Goal: Task Accomplishment & Management: Manage account settings

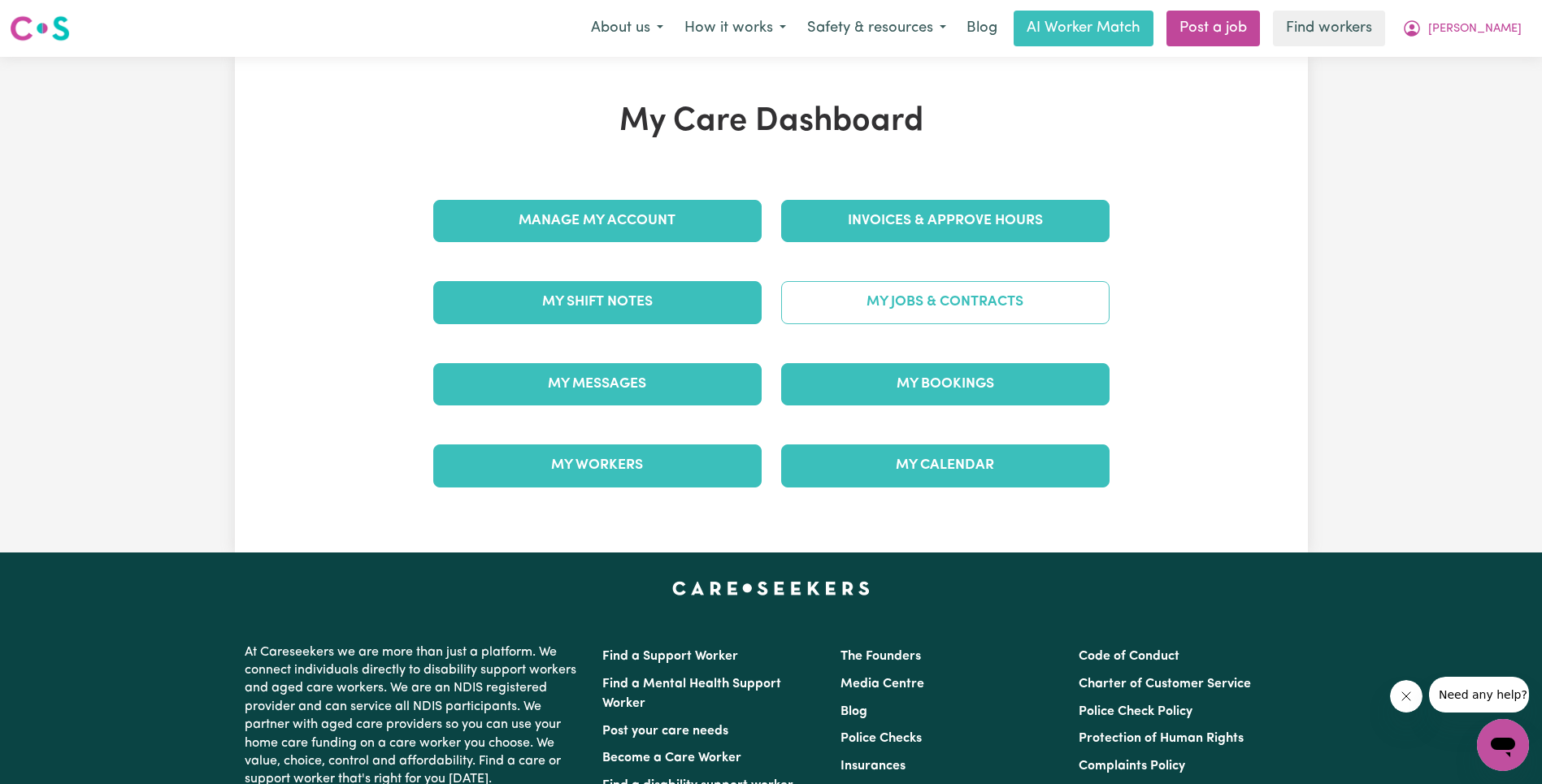
click at [915, 297] on link "My Jobs & Contracts" at bounding box center [945, 302] width 328 height 42
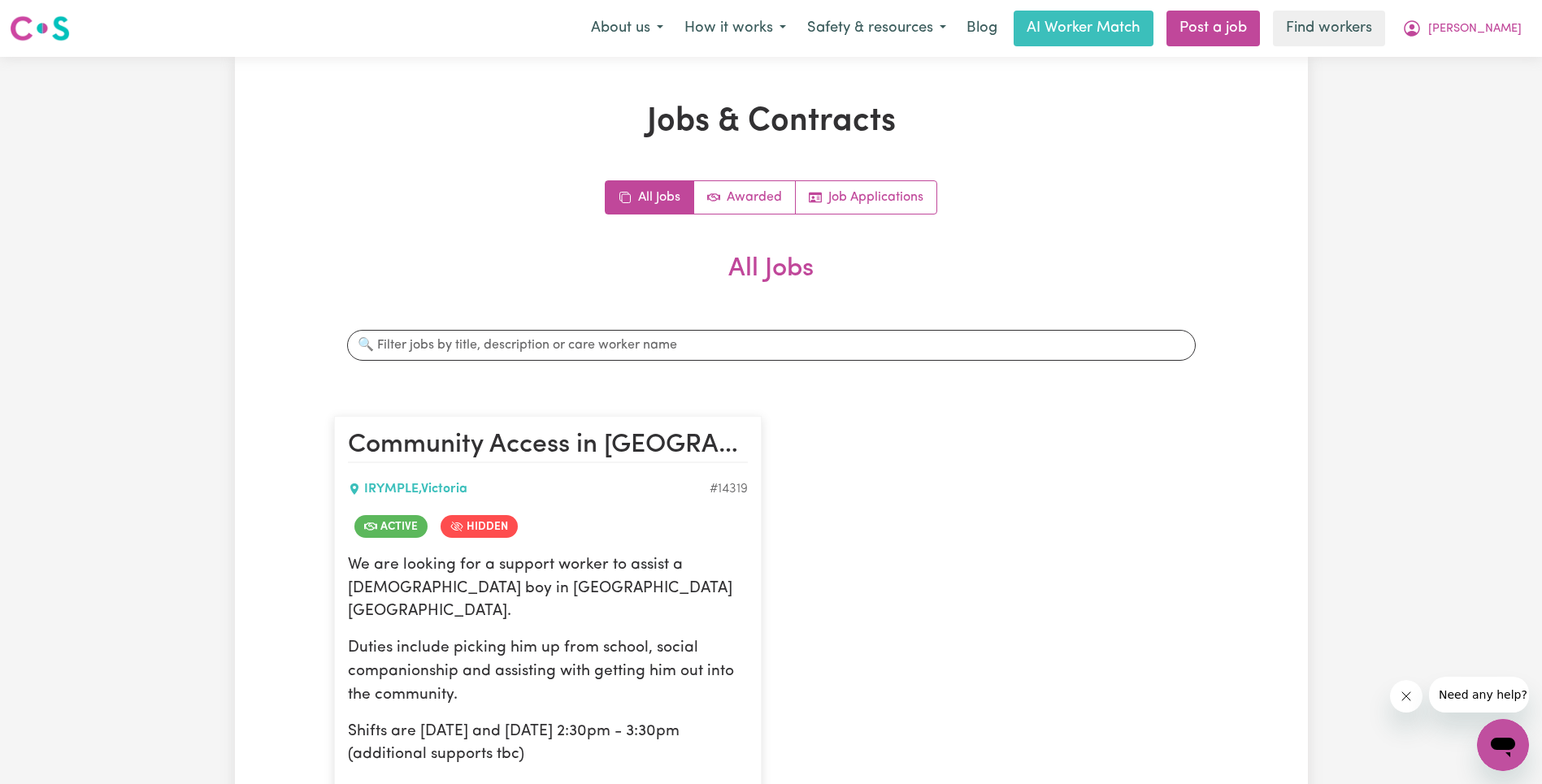
scroll to position [280, 0]
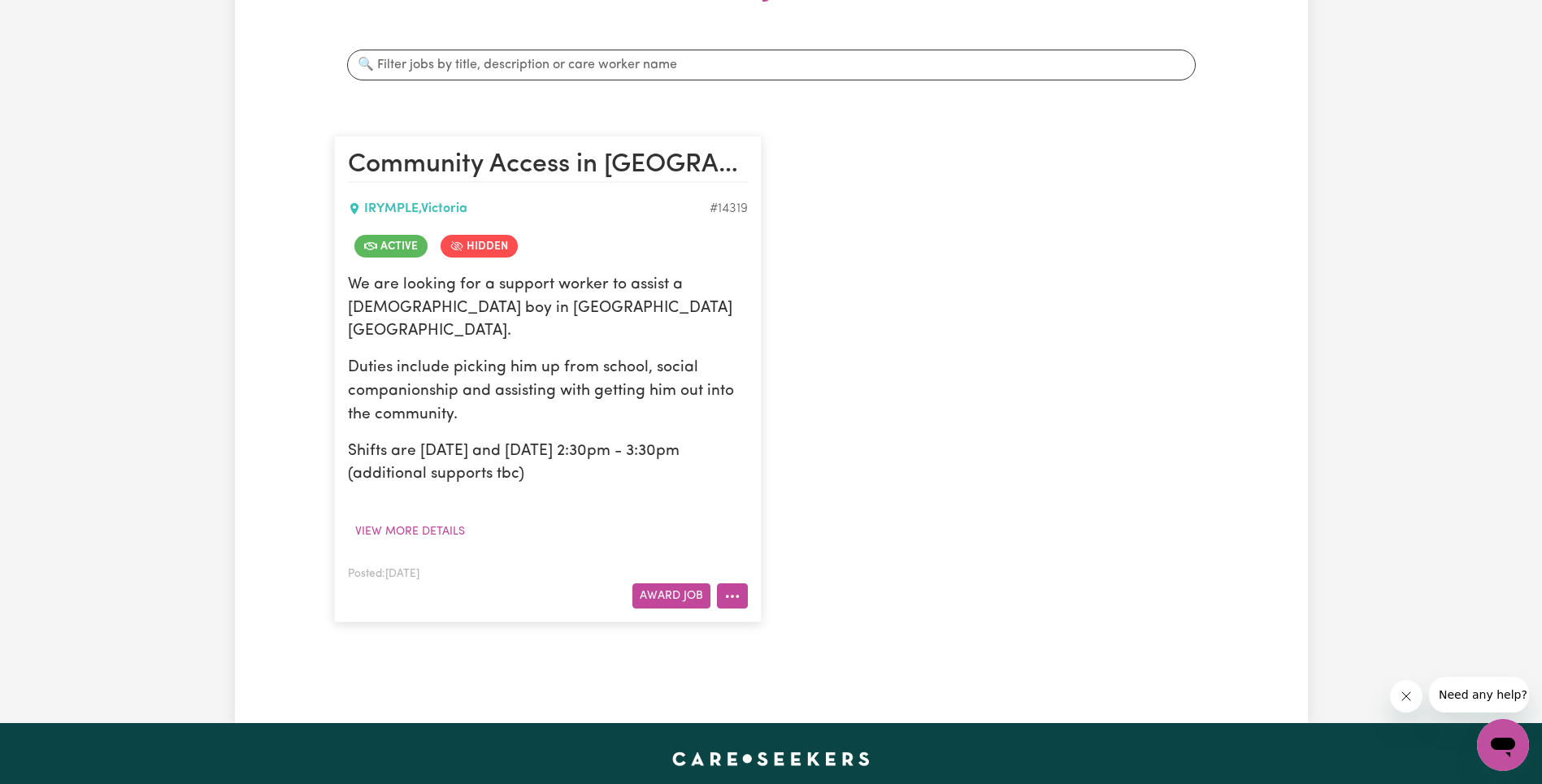
click at [740, 583] on button "More options" at bounding box center [733, 595] width 31 height 25
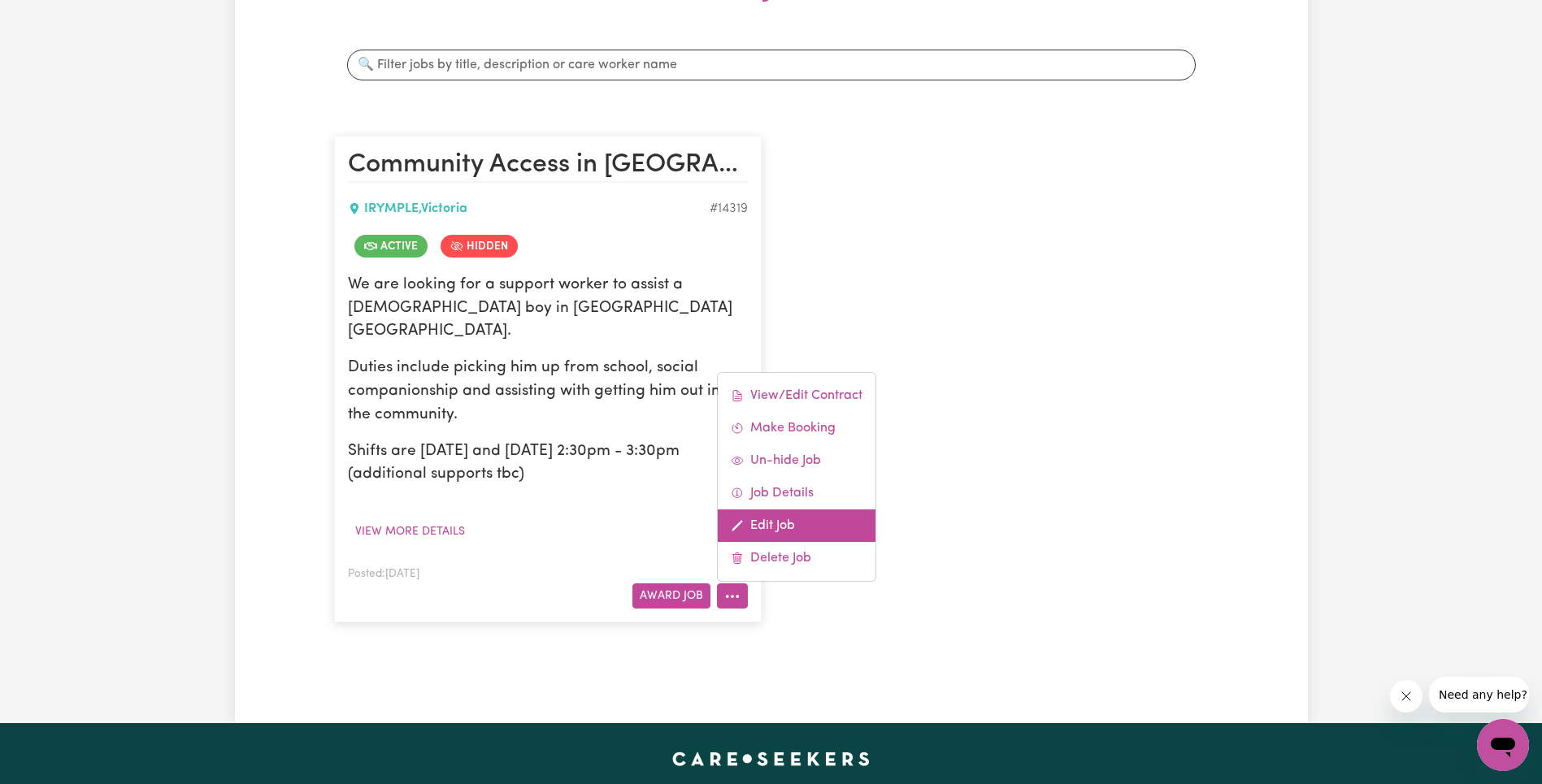
click at [808, 509] on link "Edit Job" at bounding box center [796, 525] width 158 height 32
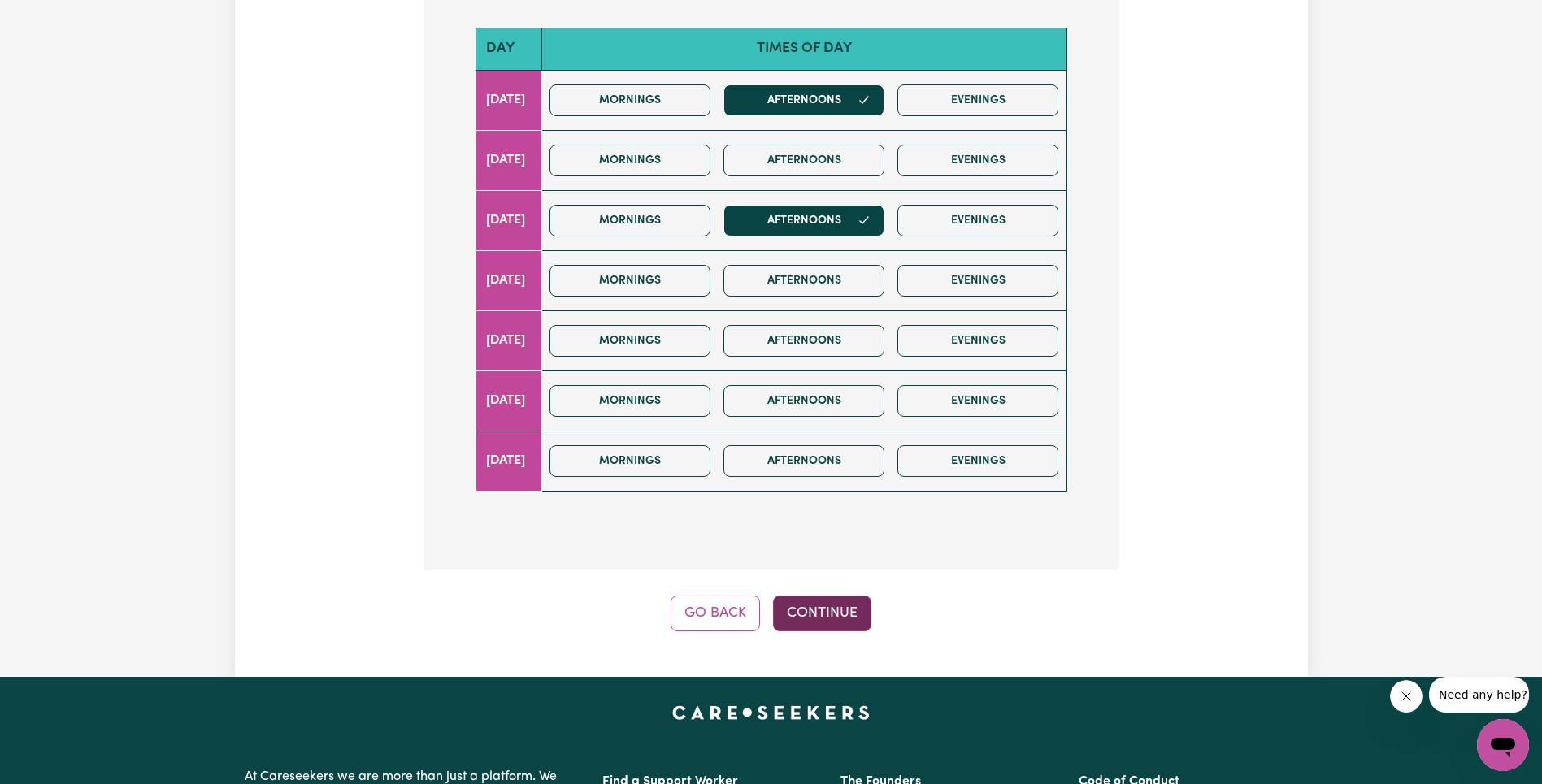
click at [843, 595] on button "Continue" at bounding box center [822, 613] width 99 height 36
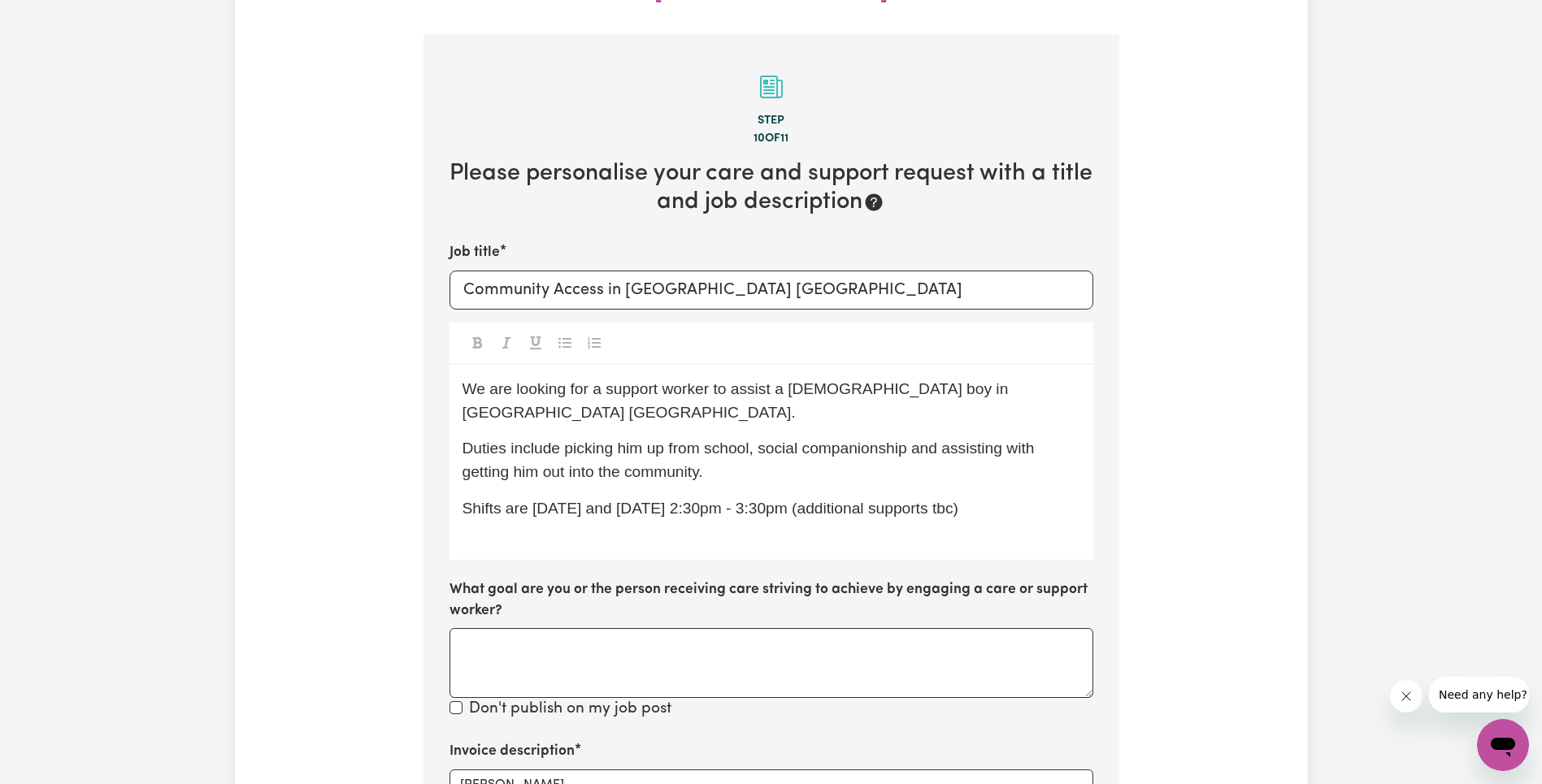
scroll to position [376, 0]
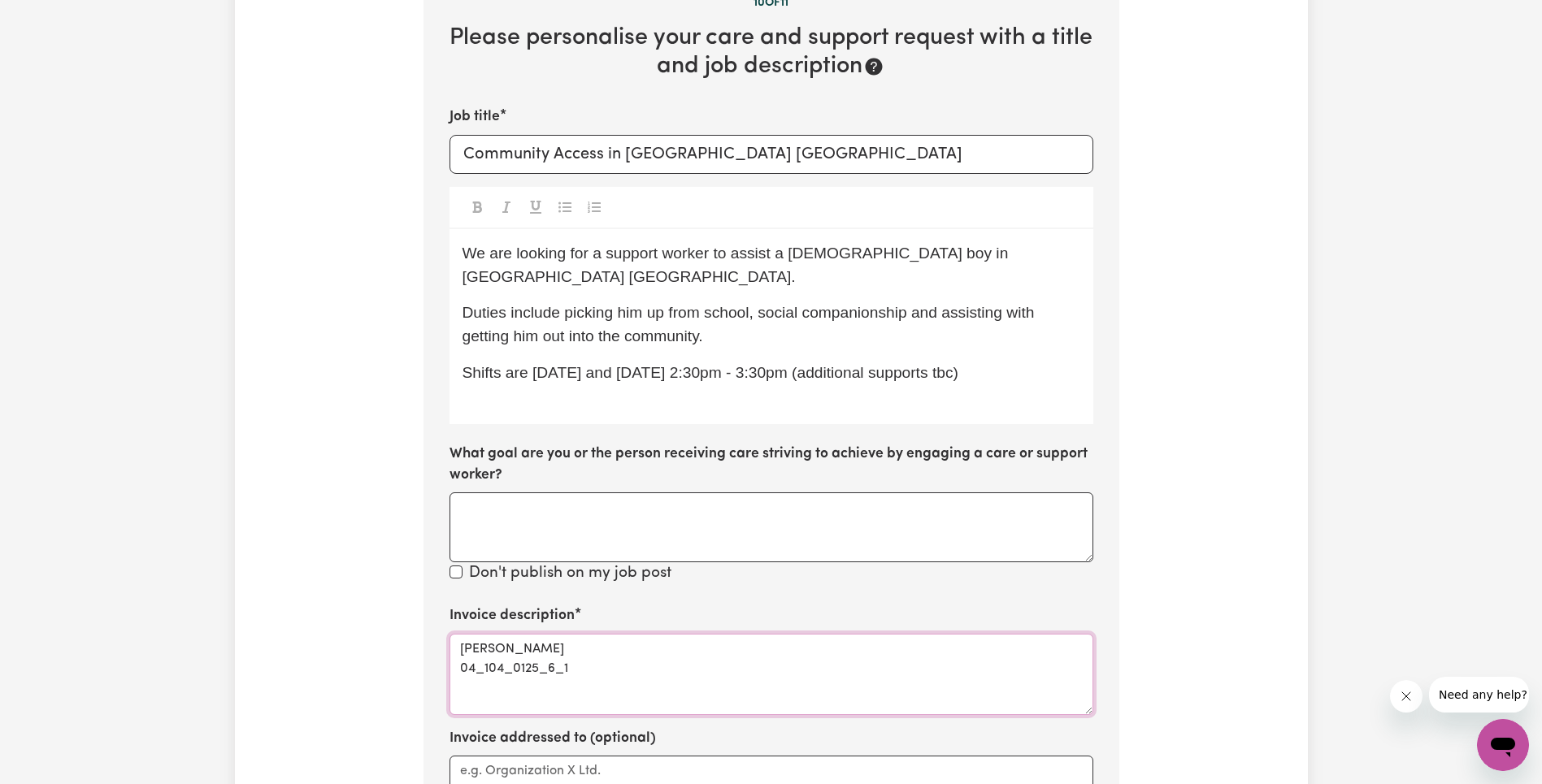
click at [522, 634] on textarea "[PERSON_NAME] 04_104_0125_6_1" at bounding box center [771, 674] width 643 height 81
type textarea "[PERSON_NAME]"
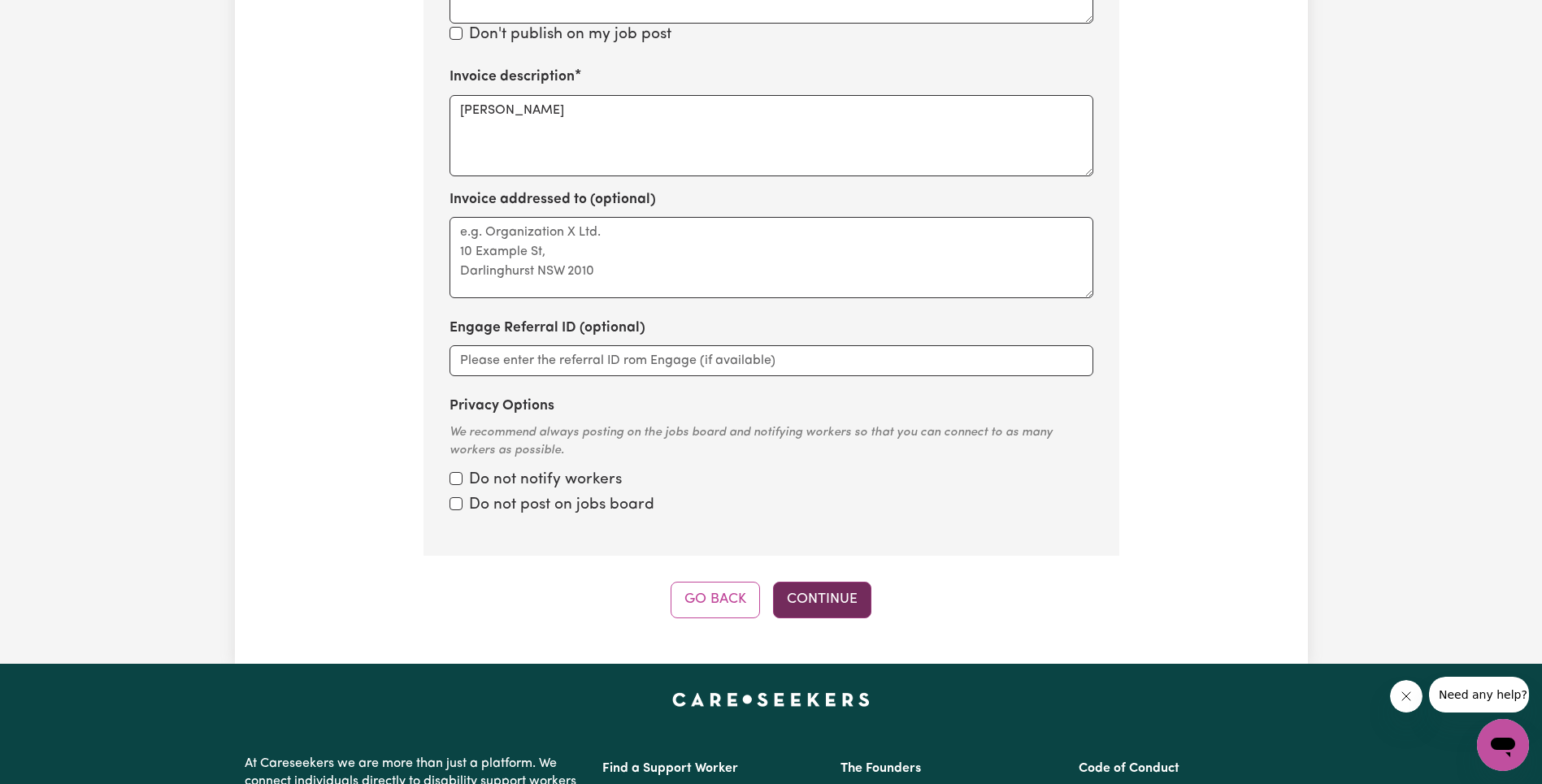
click at [834, 581] on button "Continue" at bounding box center [822, 599] width 99 height 36
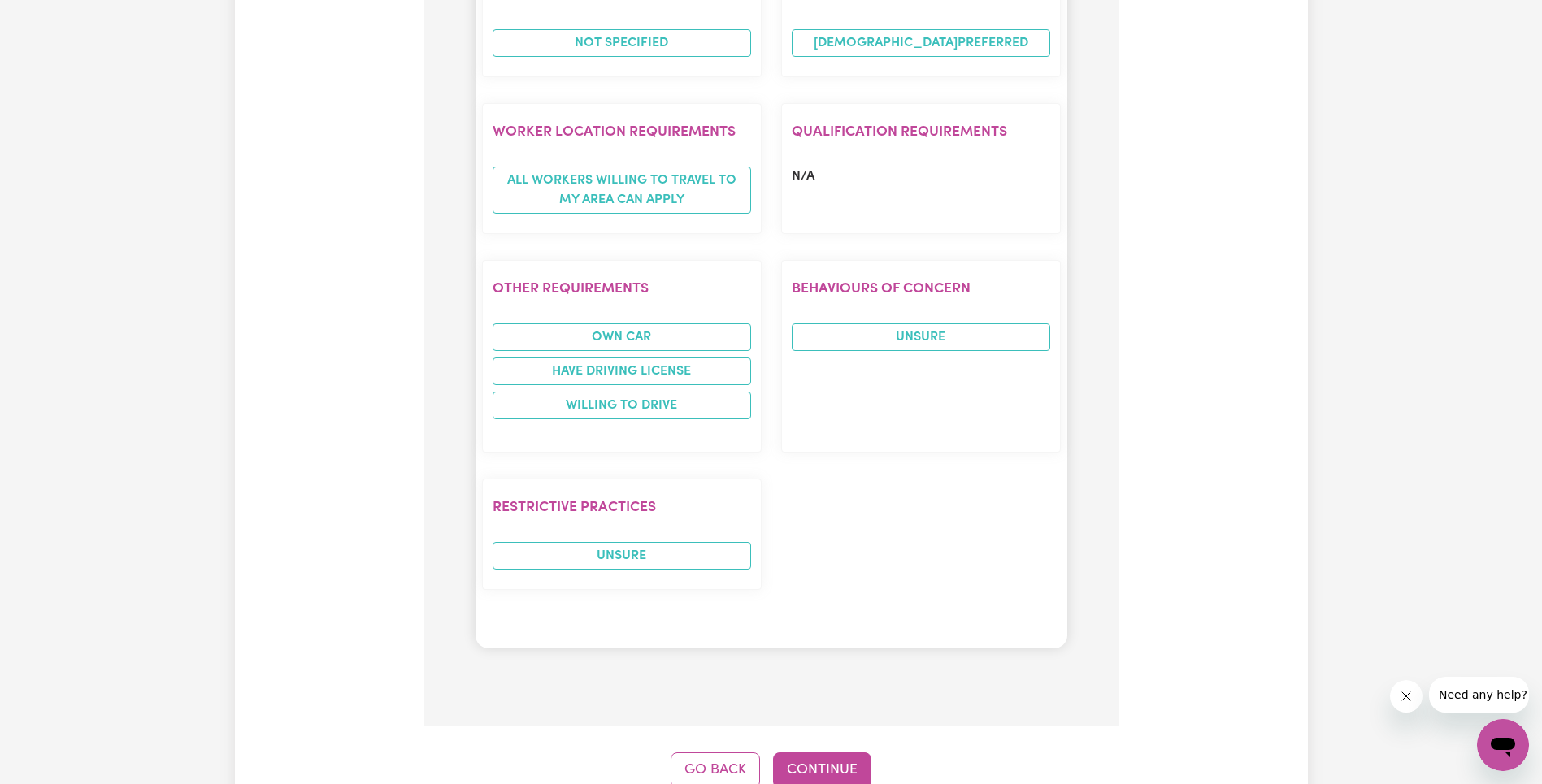
scroll to position [1645, 0]
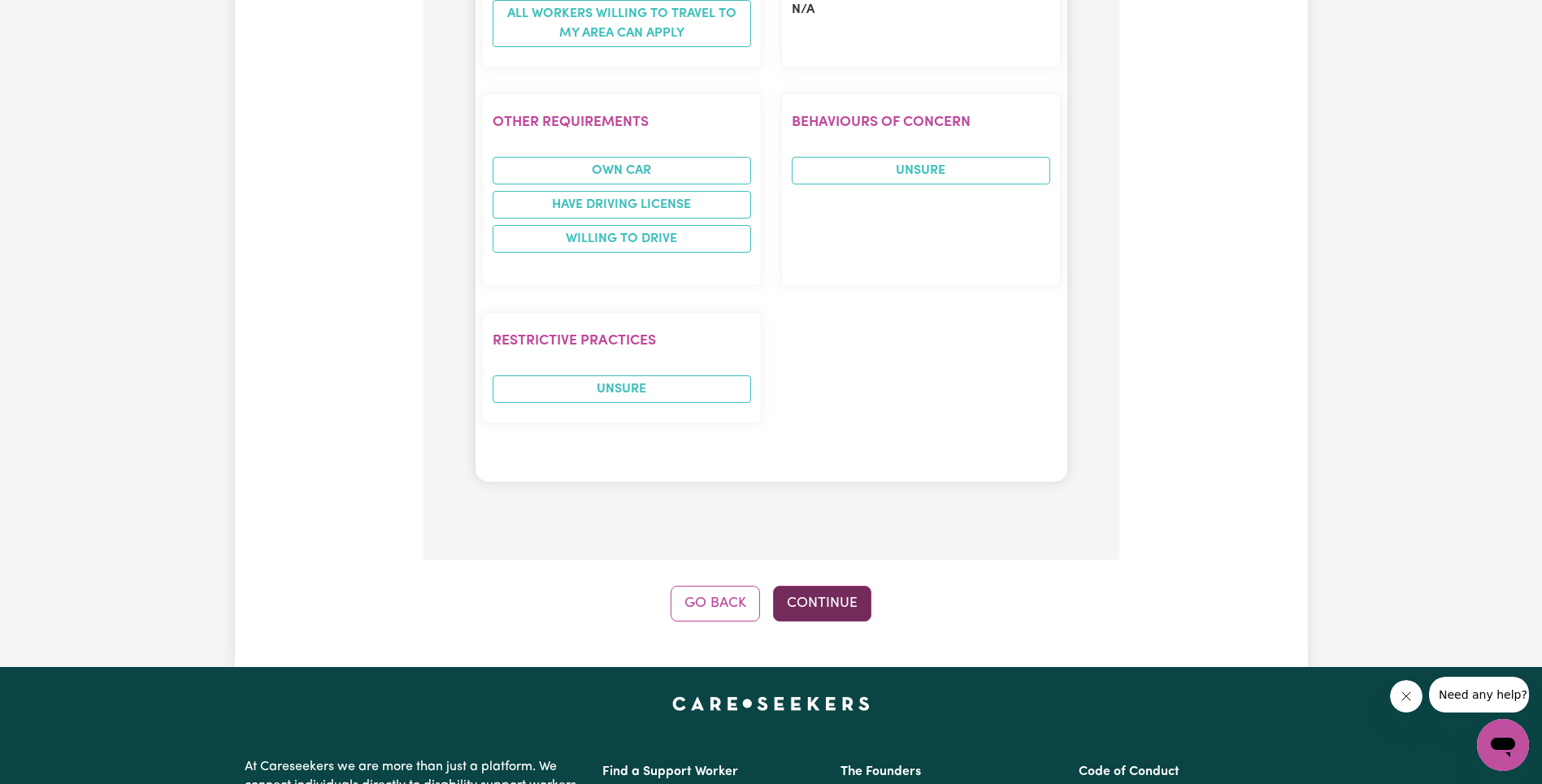
click at [838, 586] on button "Continue" at bounding box center [822, 603] width 99 height 36
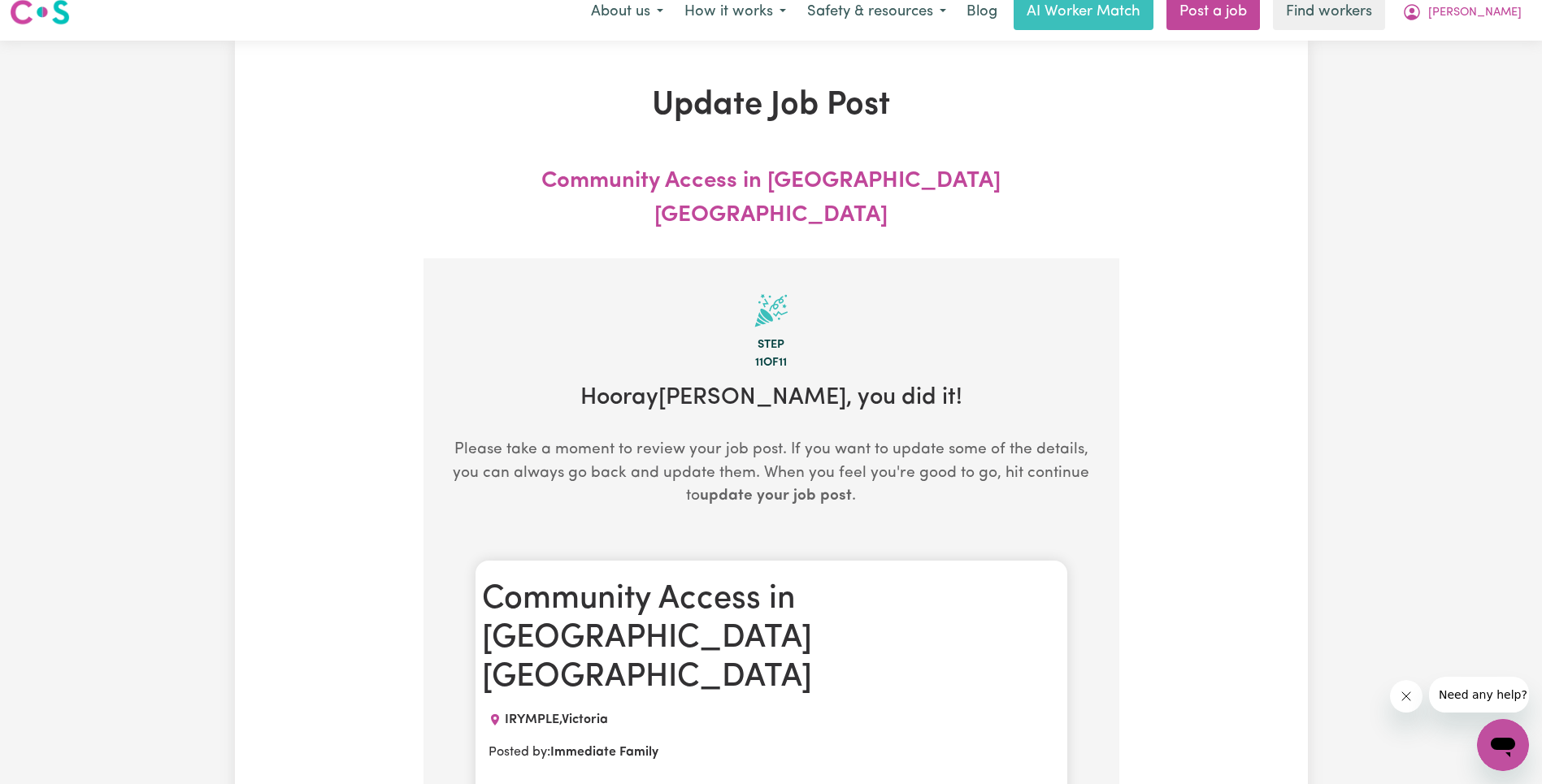
scroll to position [0, 0]
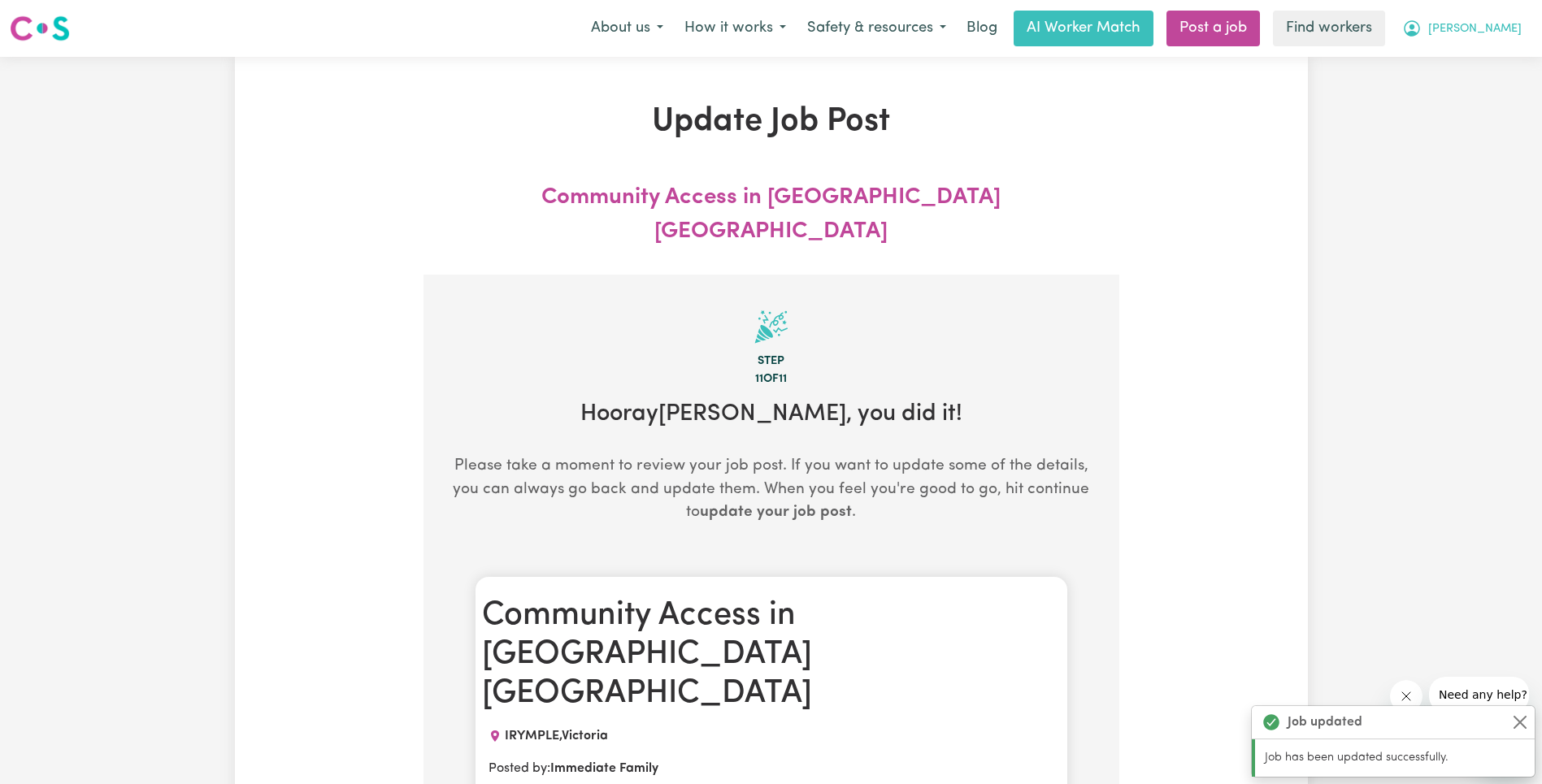
click at [1496, 30] on span "[PERSON_NAME]" at bounding box center [1474, 29] width 93 height 18
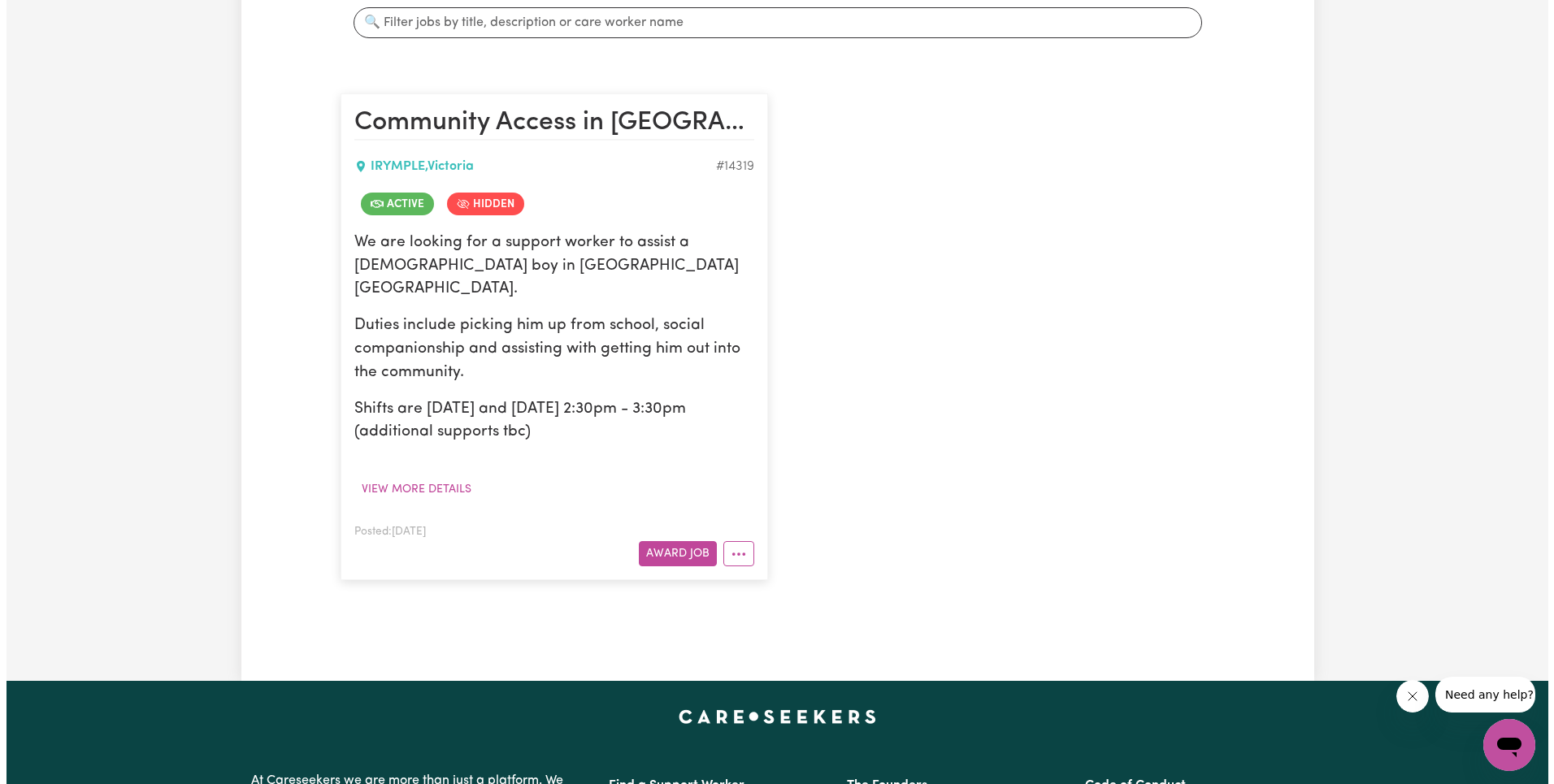
scroll to position [313, 0]
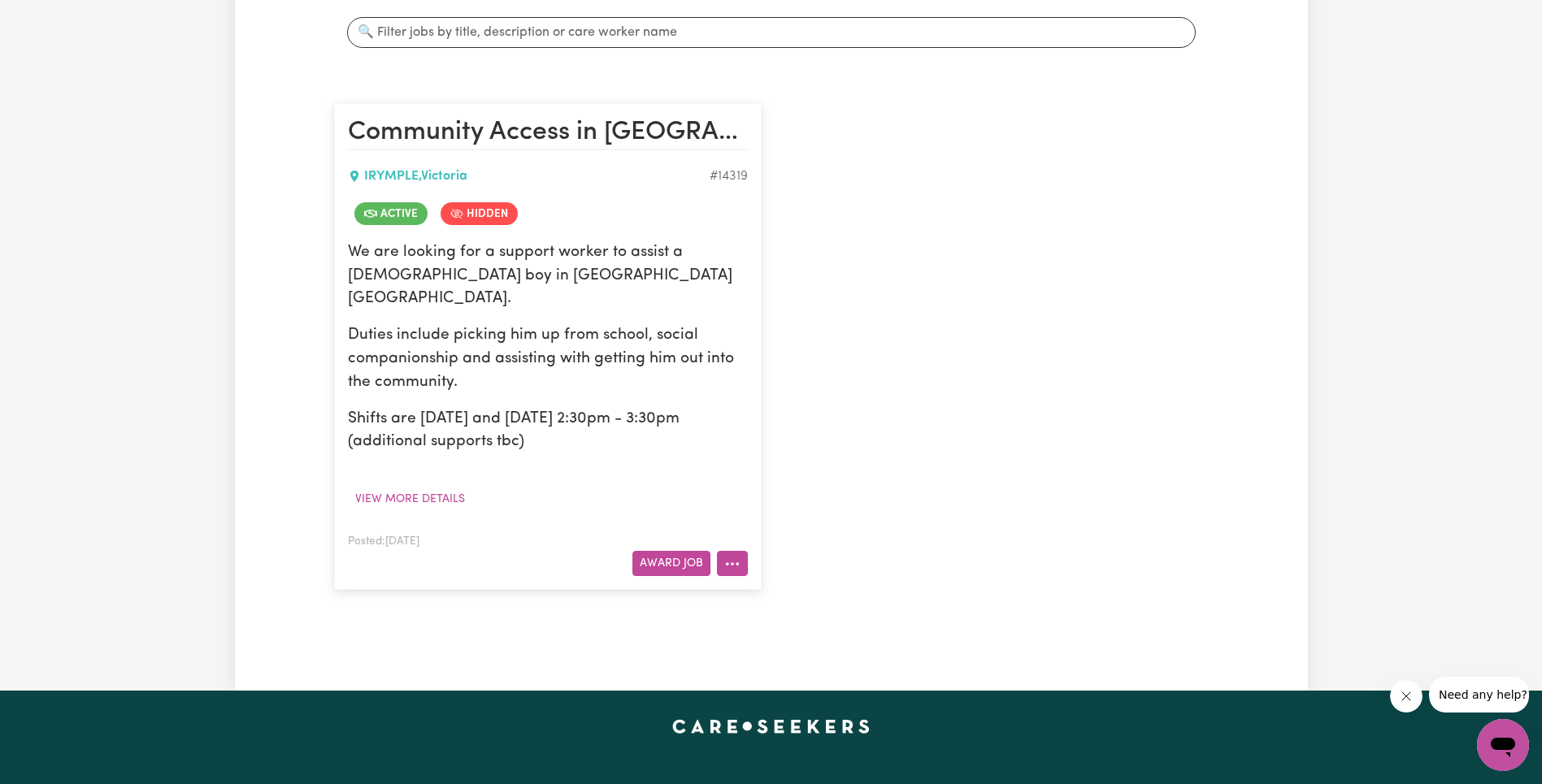
click at [739, 551] on button "More options" at bounding box center [733, 563] width 31 height 25
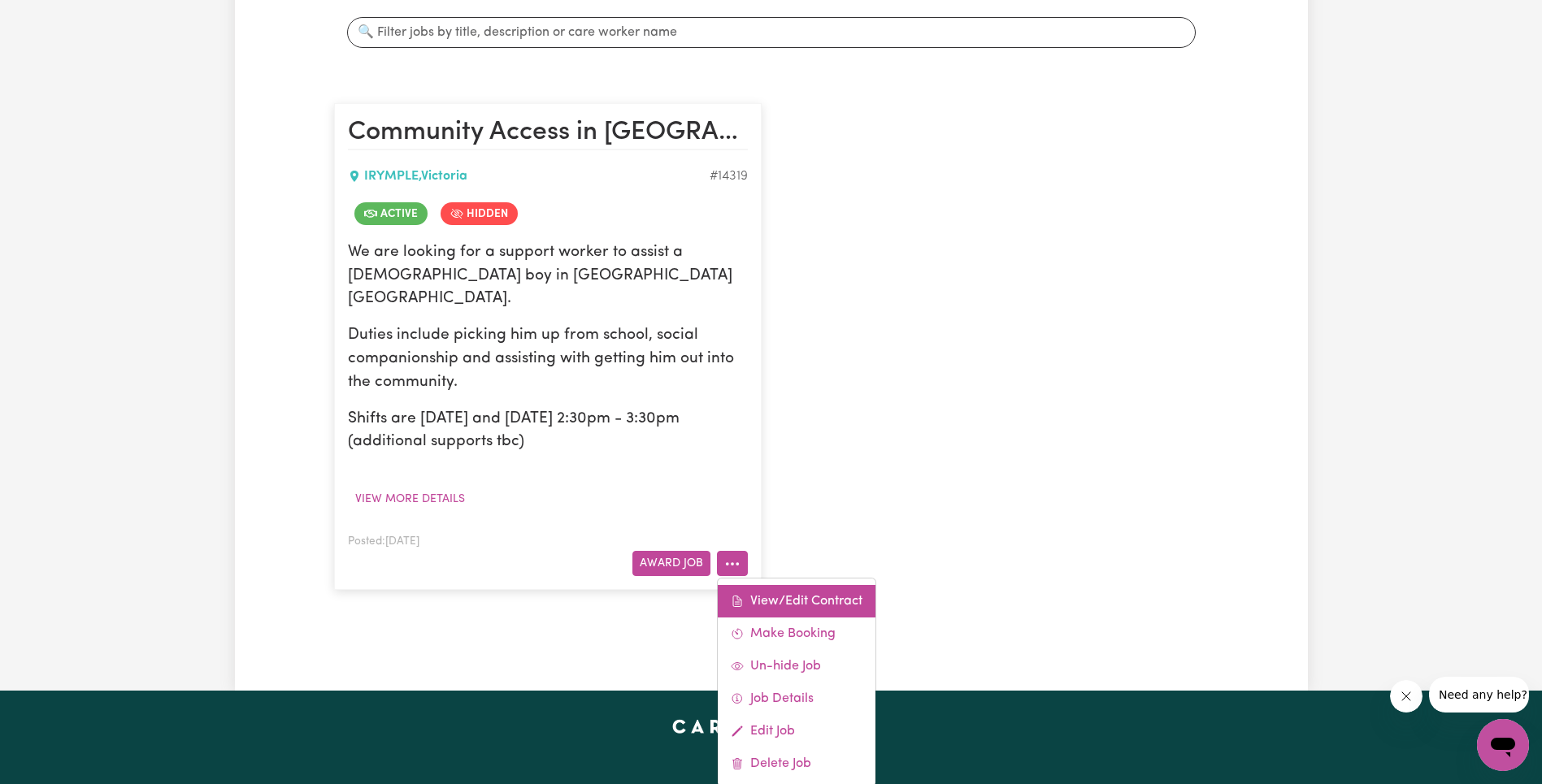
click at [792, 578] on div "View/Edit Contract Make Booking Un-hide Job Job Details Edit Job Delete Job" at bounding box center [796, 683] width 159 height 210
click at [793, 585] on link "View/Edit Contract" at bounding box center [796, 601] width 158 height 32
select select "WEEKDAY_DAYTIME"
select select "ASSISTANCE_SELF_CARE"
select select "ONE"
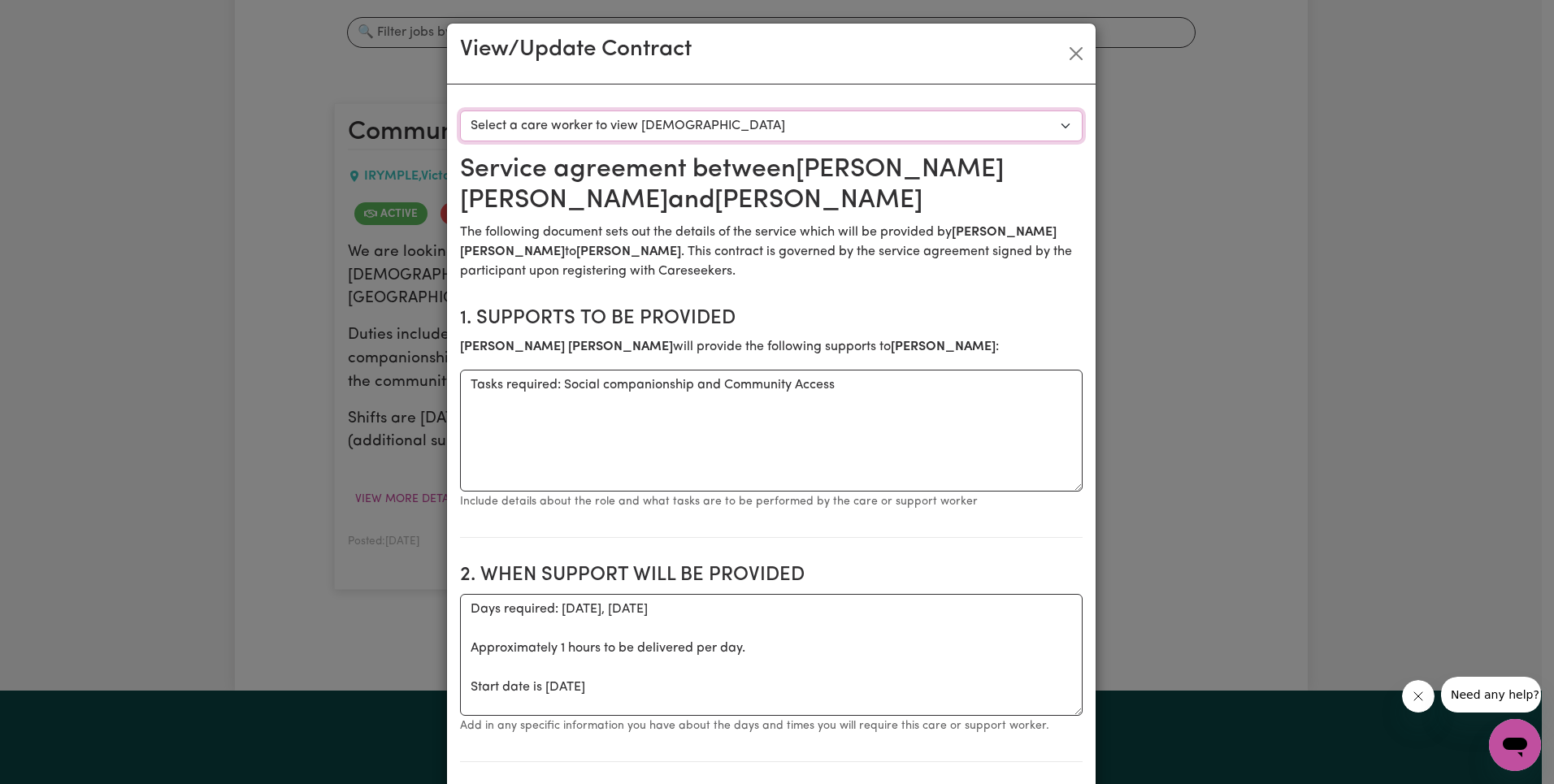
click at [676, 126] on select "Select a care worker to view [DEMOGRAPHIC_DATA] #10199 - [PERSON_NAME] (contrac…" at bounding box center [771, 126] width 622 height 31
select select "9811"
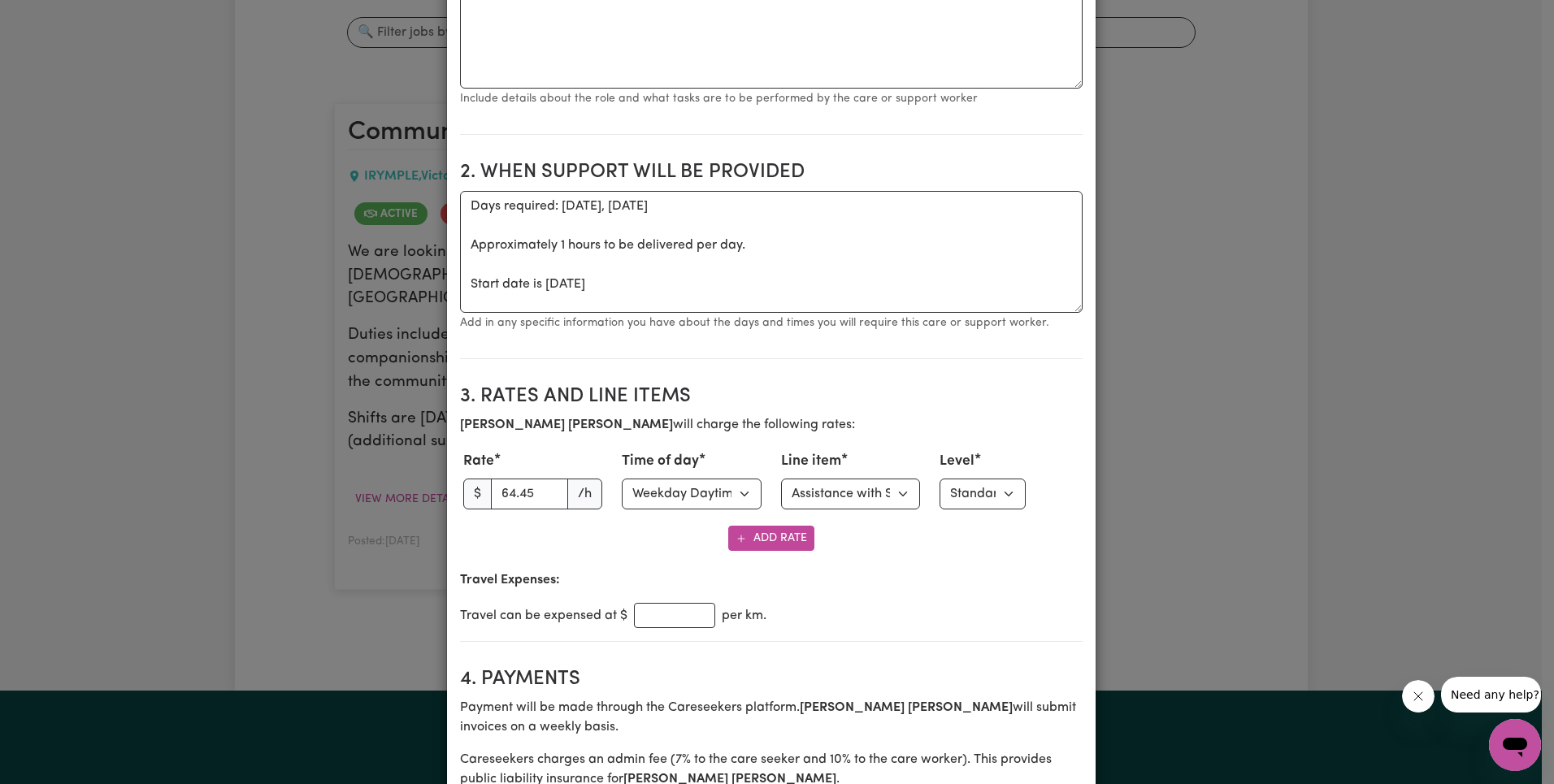
scroll to position [570, 0]
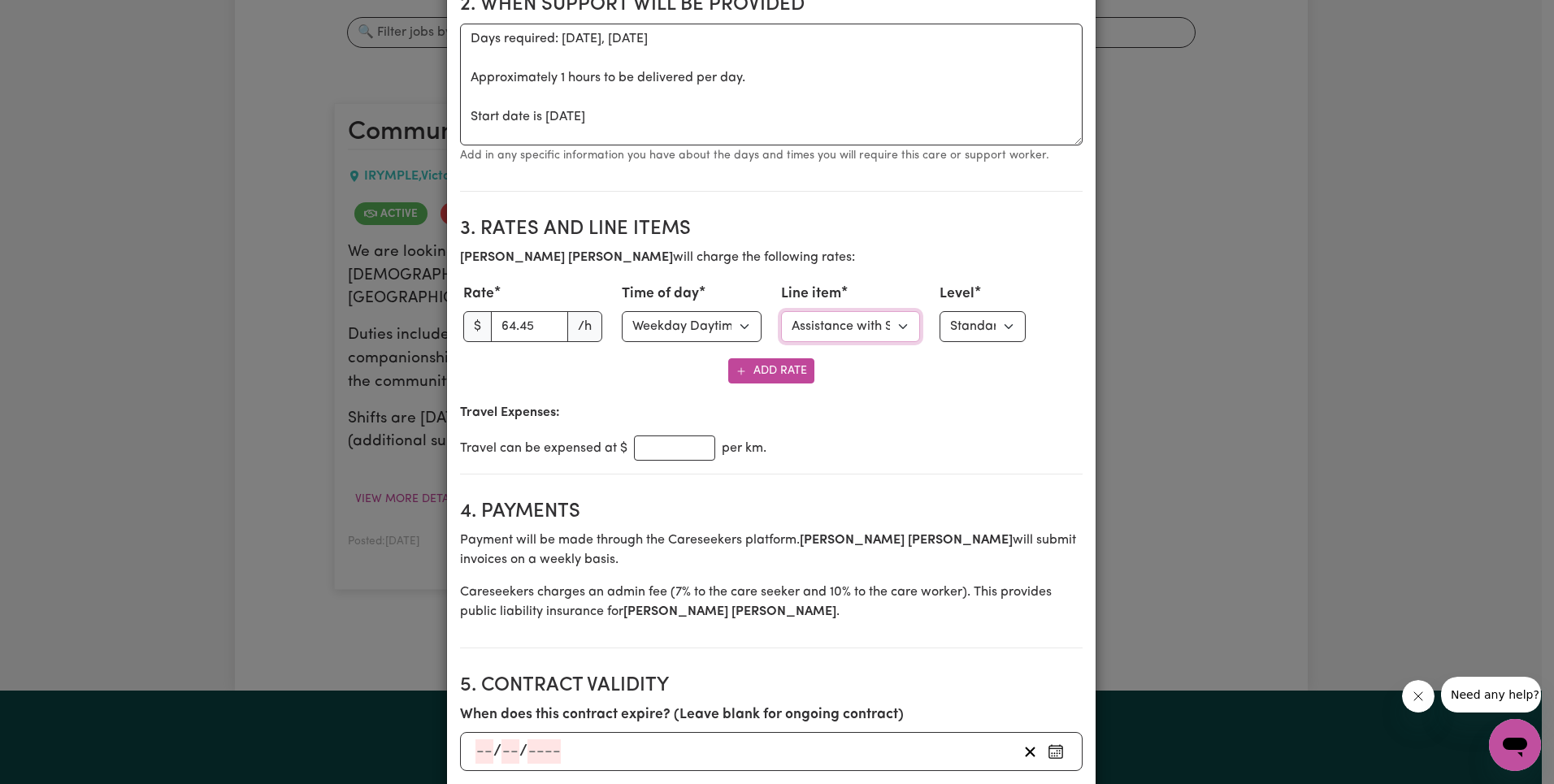
click at [817, 333] on select "Select line item Assistance with Self Care Activities Assistance with personal …" at bounding box center [851, 327] width 140 height 31
select select "COMMUNITY_ACCESS"
click at [790, 261] on p "[PERSON_NAME] will charge the following rates:" at bounding box center [771, 257] width 622 height 19
click at [505, 328] on input "64.45" at bounding box center [530, 327] width 78 height 31
paste input "3.27"
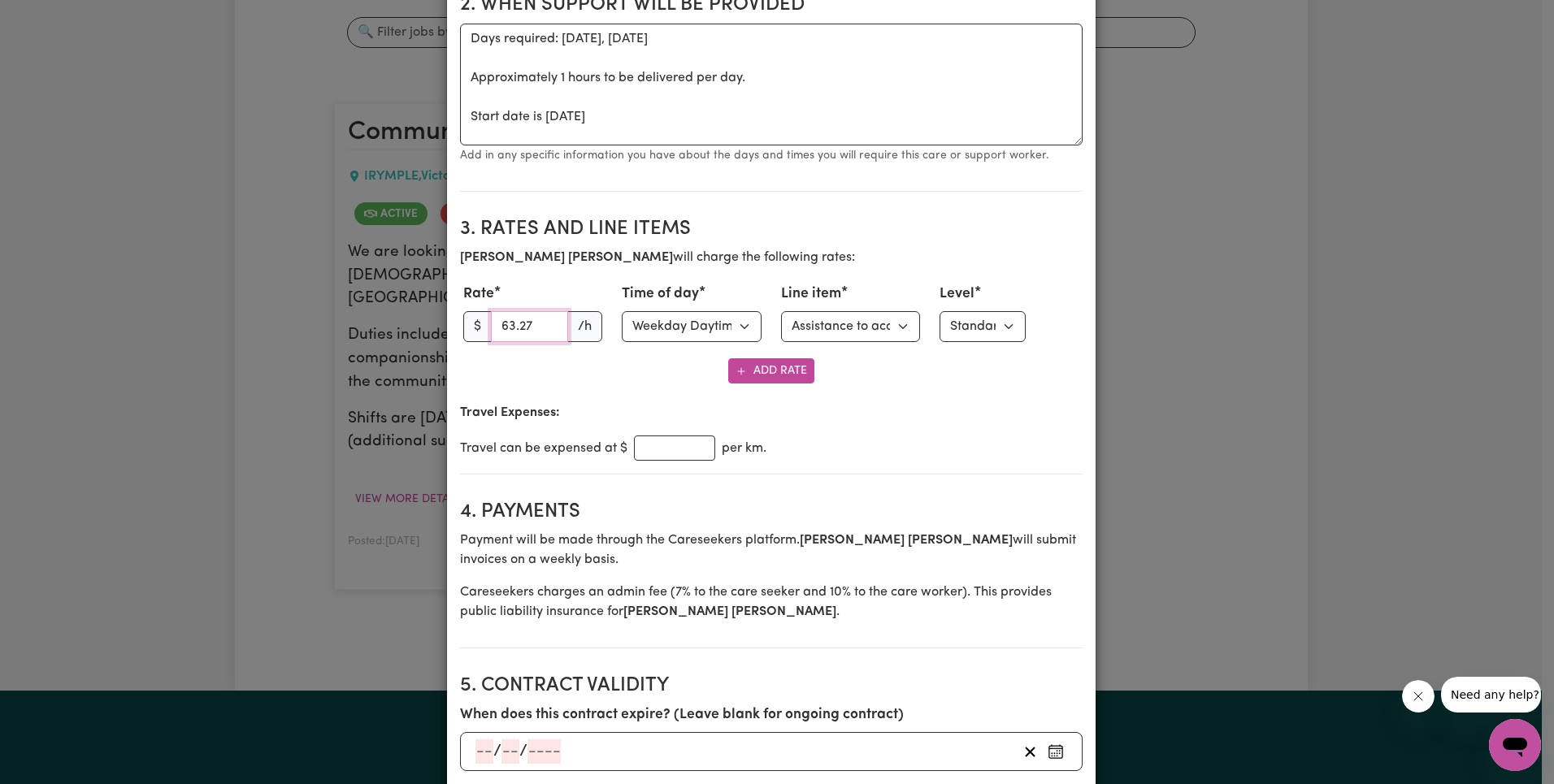
type input "63.27"
click at [812, 215] on section "3. Rates and Line Items [PERSON_NAME] will charge the following rates: Rate $ 6…" at bounding box center [771, 339] width 622 height 270
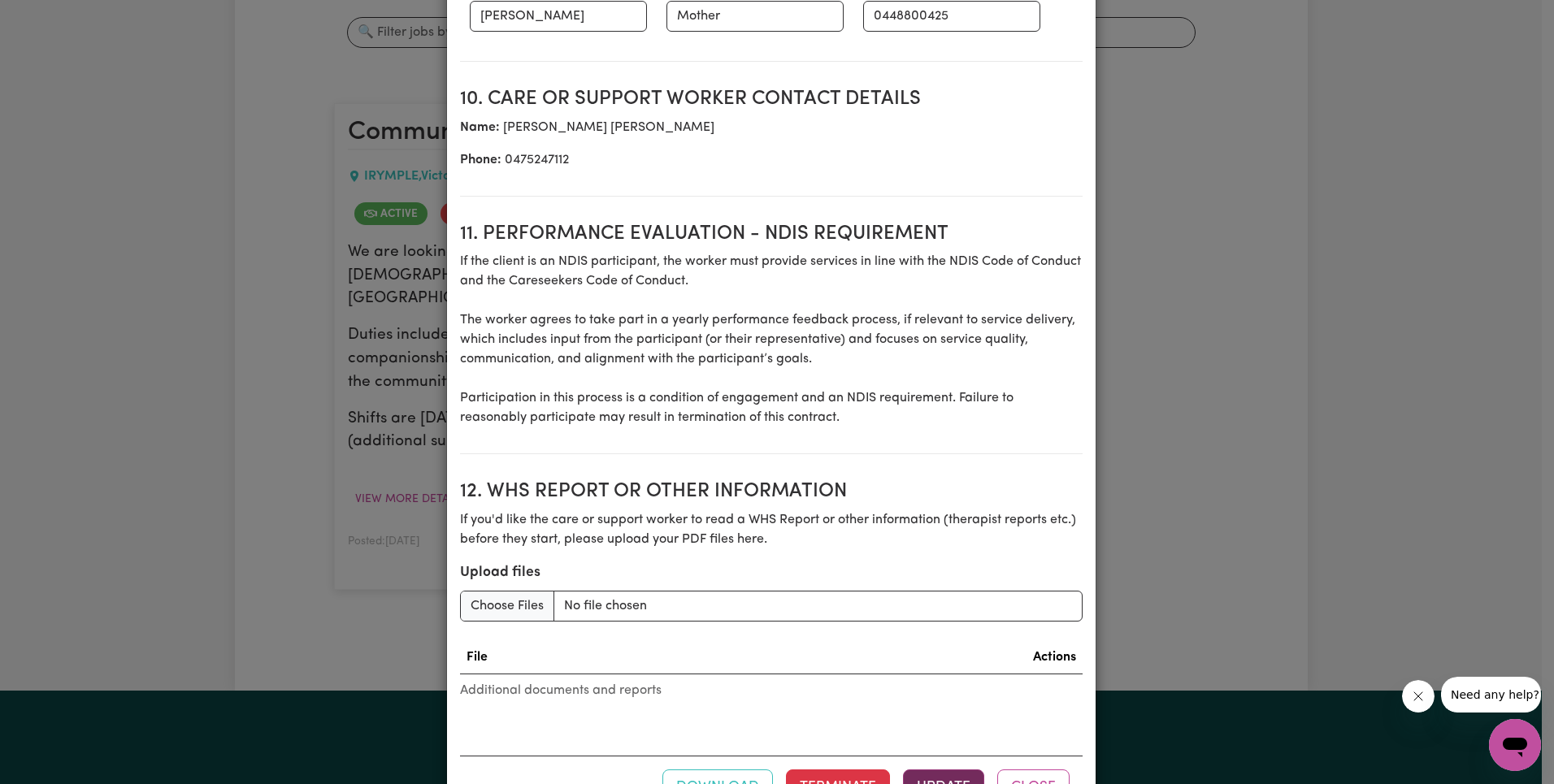
scroll to position [2094, 0]
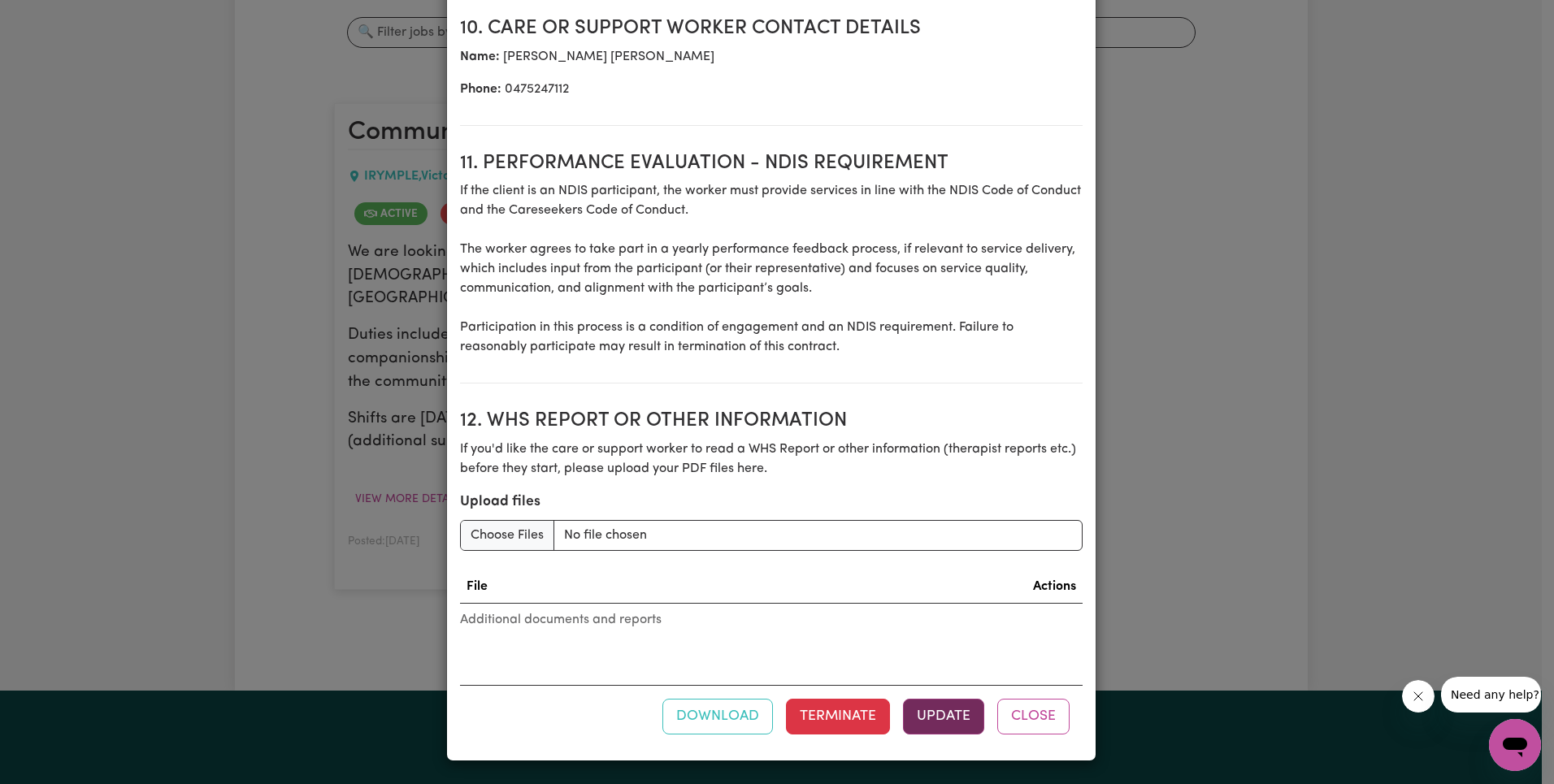
click at [948, 712] on button "Update" at bounding box center [944, 716] width 81 height 36
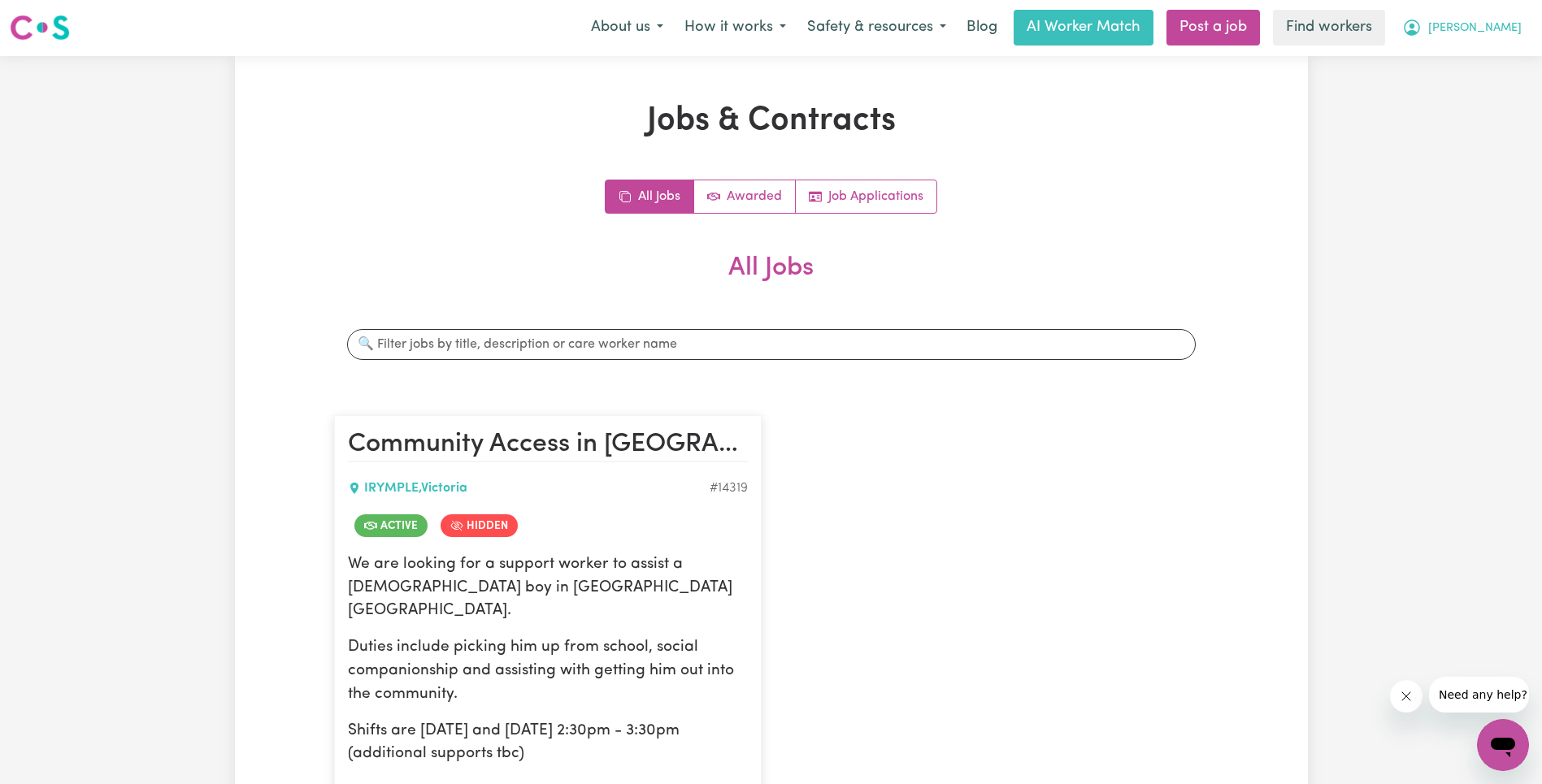
scroll to position [0, 0]
click at [1512, 36] on span "[PERSON_NAME]" at bounding box center [1474, 29] width 93 height 18
click at [1482, 93] on link "Logout" at bounding box center [1466, 94] width 128 height 31
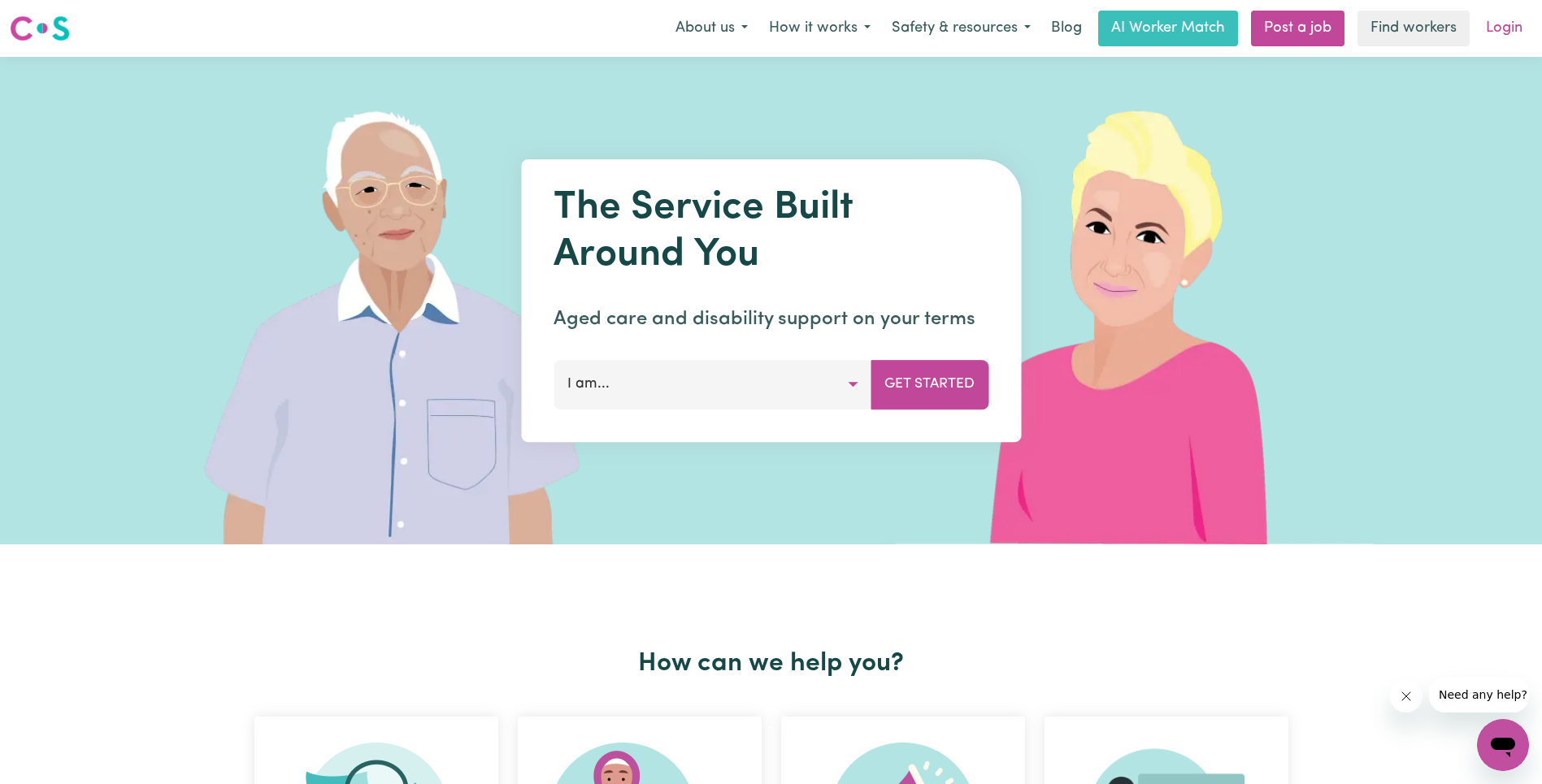
click at [1503, 24] on link "Login" at bounding box center [1503, 28] width 56 height 36
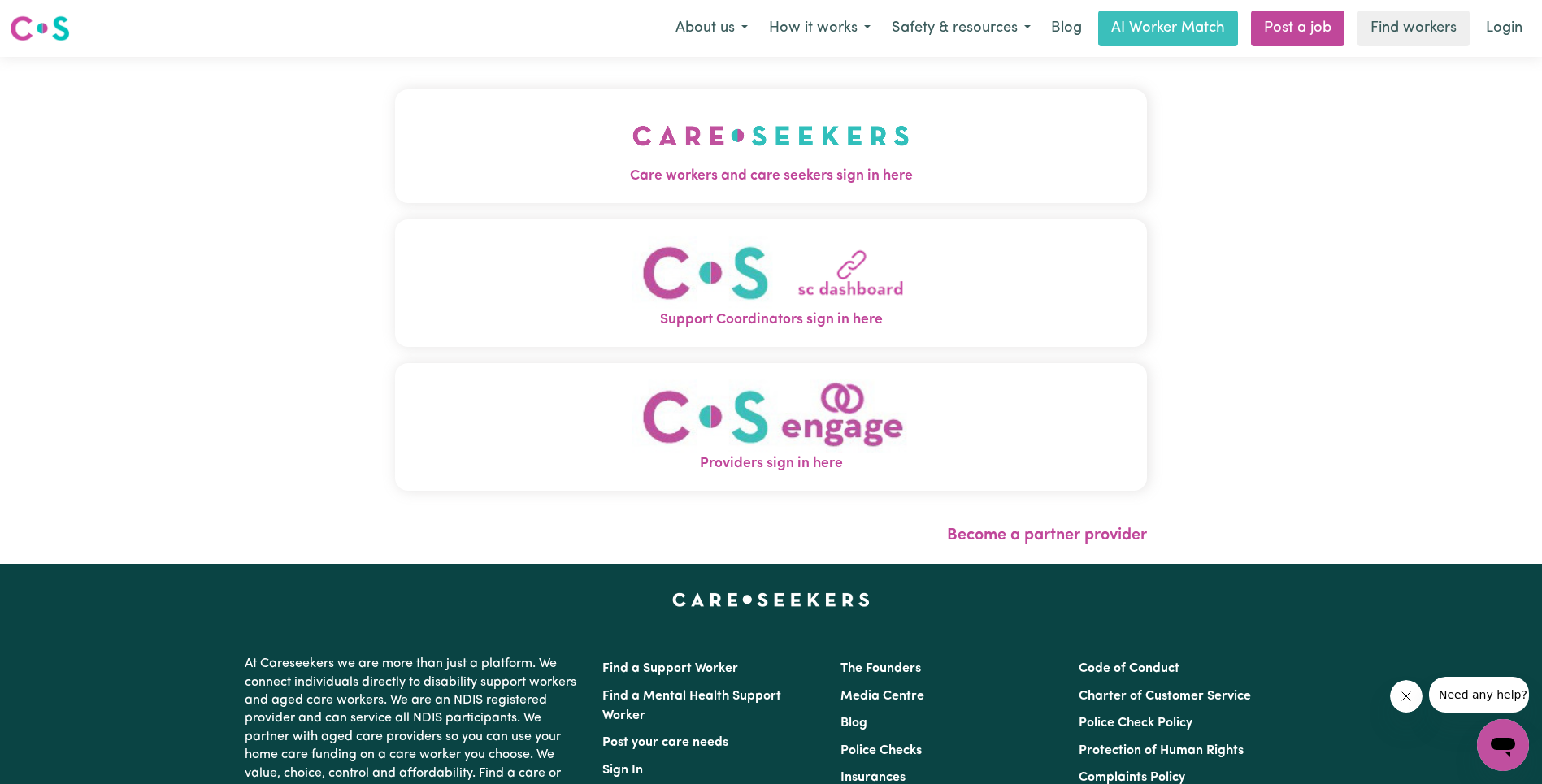
click at [632, 115] on img "Care workers and care seekers sign in here" at bounding box center [771, 135] width 277 height 60
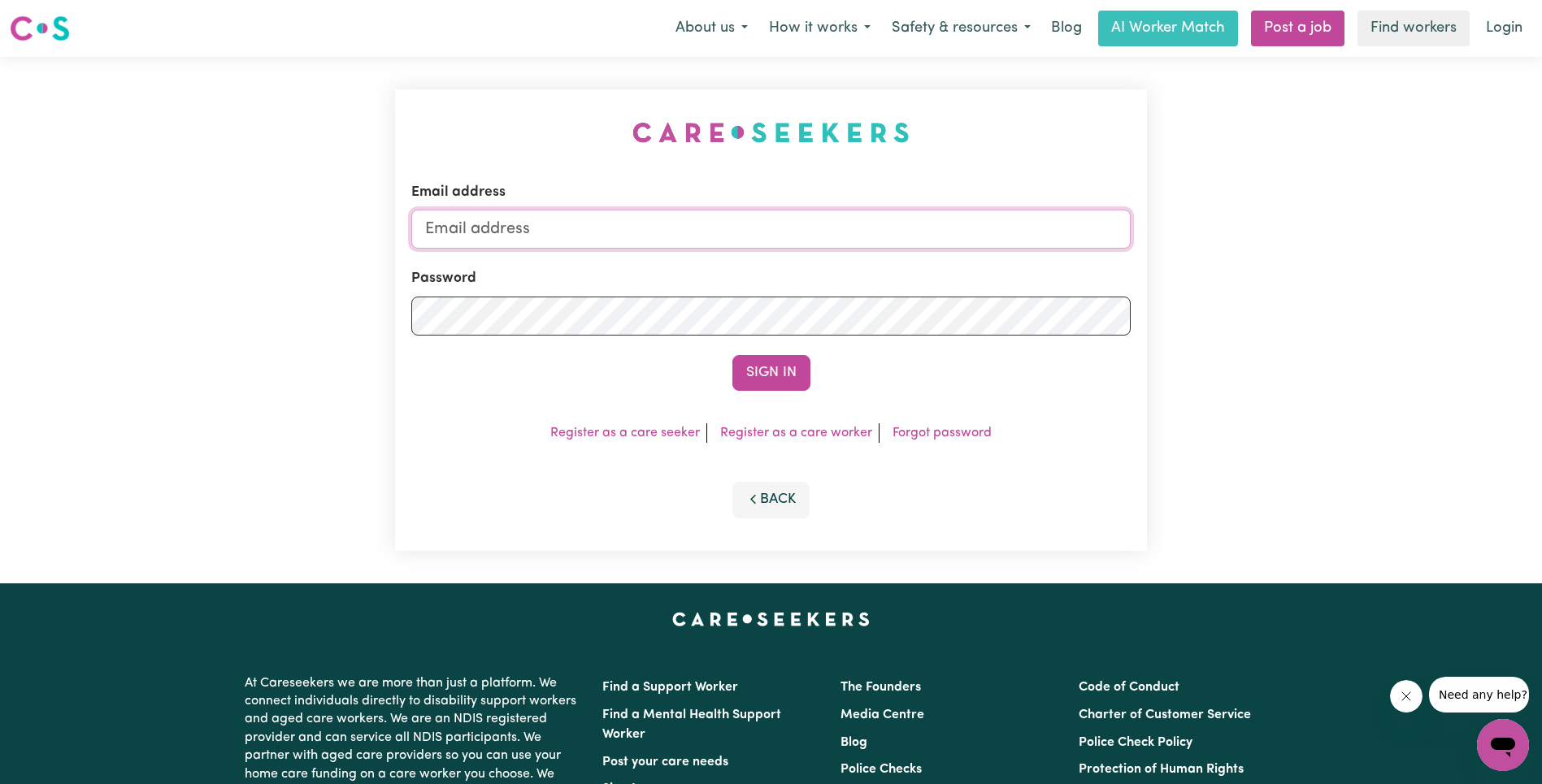
click at [840, 237] on input "Email address" at bounding box center [771, 229] width 719 height 39
type input "[EMAIL_ADDRESS][DOMAIN_NAME]"
click at [766, 368] on button "Sign In" at bounding box center [771, 372] width 78 height 36
